Goal: Book appointment/travel/reservation

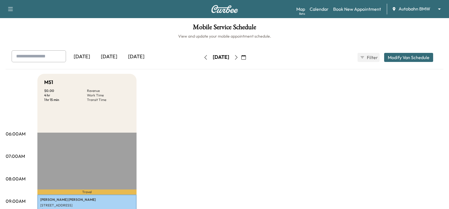
click at [417, 10] on body "Support Log Out Map Beta Calendar Book New Appointment Autobahn BMW ******** ​ …" at bounding box center [224, 104] width 449 height 209
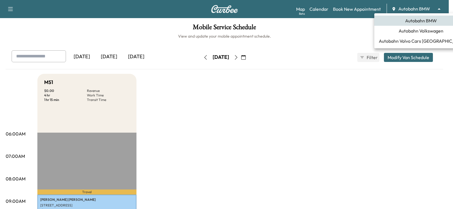
click at [417, 34] on span "Autobahn Volkswagen" at bounding box center [421, 30] width 45 height 7
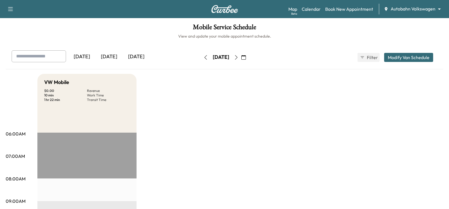
click at [114, 58] on div "[DATE]" at bounding box center [108, 56] width 27 height 13
click at [143, 60] on div "[DATE]" at bounding box center [136, 56] width 27 height 13
click at [239, 58] on icon "button" at bounding box center [236, 57] width 5 height 5
click at [239, 59] on icon "button" at bounding box center [236, 57] width 5 height 5
